Goal: Find contact information: Find contact information

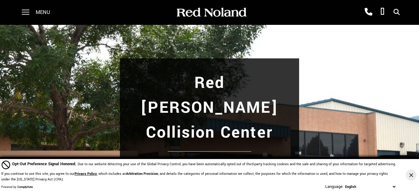
scroll to position [127, 0]
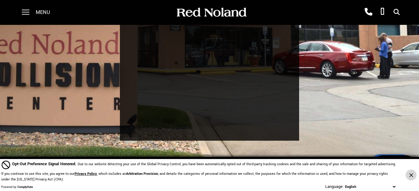
click at [410, 177] on icon "Close Button" at bounding box center [411, 175] width 4 height 4
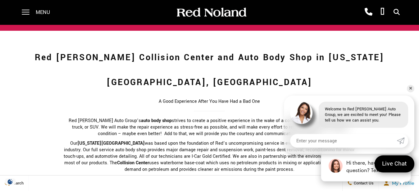
scroll to position [412, 0]
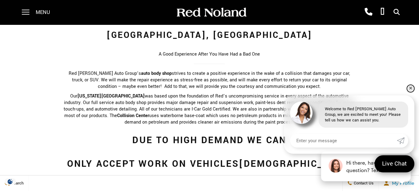
click at [409, 88] on link "✕" at bounding box center [410, 88] width 7 height 7
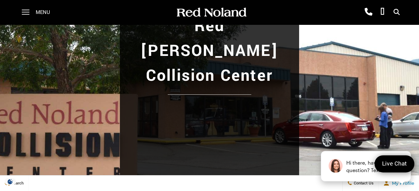
scroll to position [0, 0]
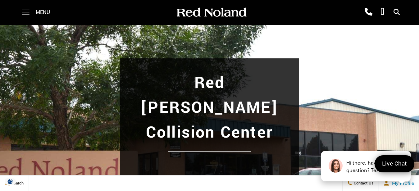
click at [25, 13] on span at bounding box center [26, 12] width 8 height 25
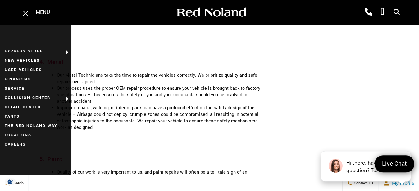
scroll to position [1014, 0]
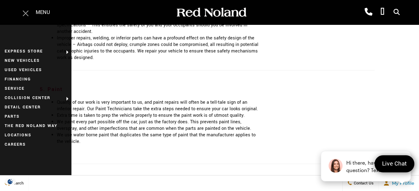
click at [26, 15] on span at bounding box center [26, 12] width 8 height 25
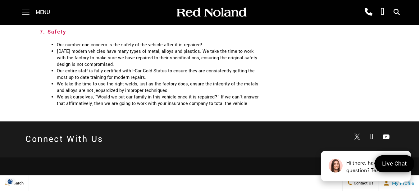
scroll to position [1324, 0]
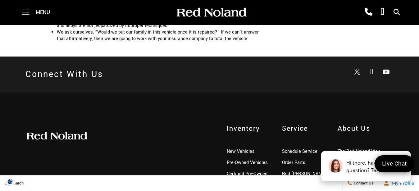
click at [346, 159] on link "Locations" at bounding box center [348, 162] width 20 height 7
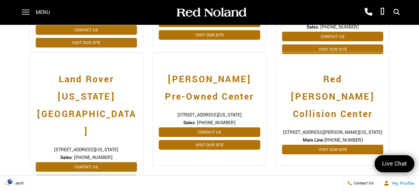
scroll to position [254, 0]
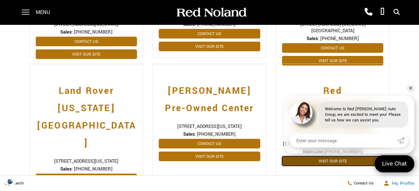
click at [331, 156] on link "Visit Our Site" at bounding box center [333, 161] width 102 height 10
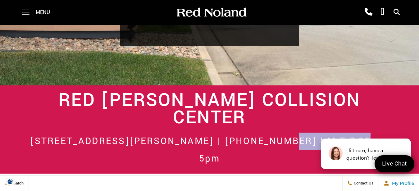
drag, startPoint x: 285, startPoint y: 100, endPoint x: 384, endPoint y: 99, distance: 98.8
click at [384, 133] on h2 "[STREET_ADDRESS][PERSON_NAME] | [PHONE_NUMBER] | M-F 7:30am-5pm" at bounding box center [209, 150] width 368 height 35
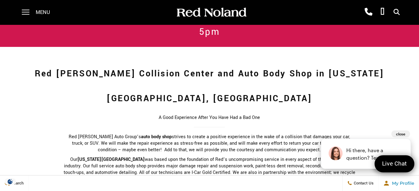
click at [401, 134] on button "close" at bounding box center [401, 134] width 19 height 7
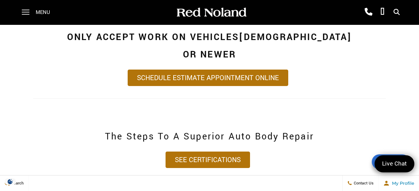
scroll to position [634, 0]
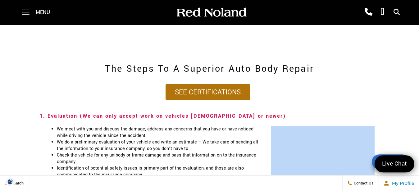
drag, startPoint x: 295, startPoint y: 103, endPoint x: 291, endPoint y: 103, distance: 3.4
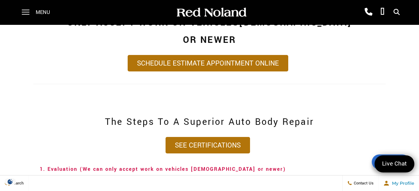
scroll to position [512, 0]
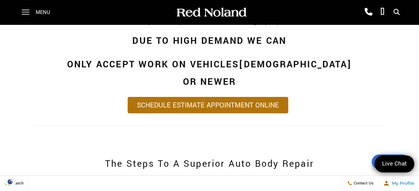
drag, startPoint x: 322, startPoint y: 71, endPoint x: 317, endPoint y: 67, distance: 6.7
click at [323, 155] on h2 "The Steps To A Superior Auto Body Repair" at bounding box center [210, 163] width 340 height 17
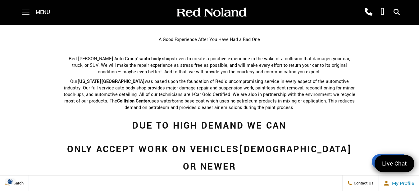
scroll to position [416, 0]
